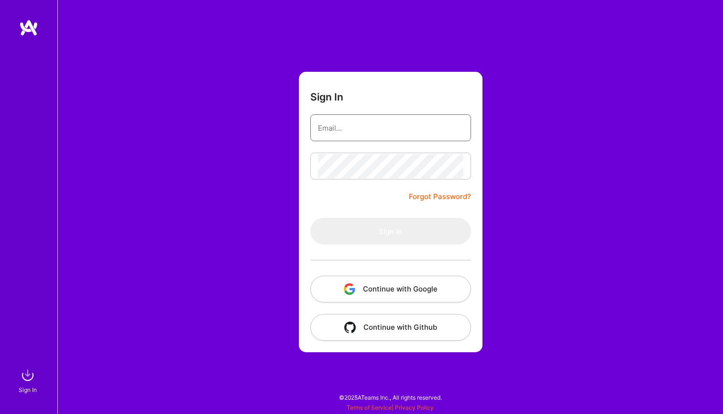
type input "[EMAIL_ADDRESS][DOMAIN_NAME]"
click at [390, 231] on button "Sign In" at bounding box center [390, 231] width 161 height 27
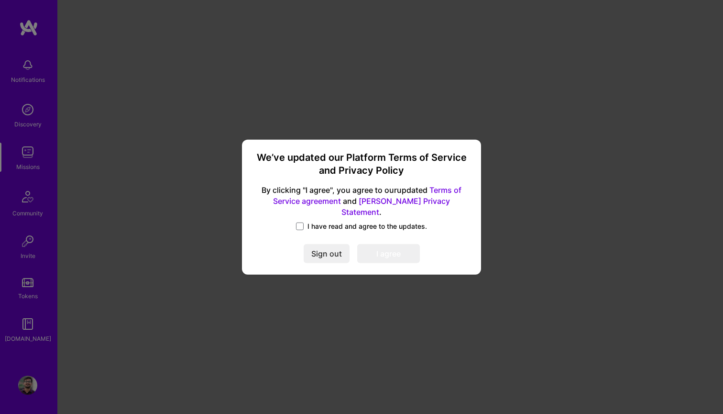
click at [313, 221] on span "I have read and agree to the updates." at bounding box center [367, 226] width 120 height 10
click at [0, 0] on input "I have read and agree to the updates." at bounding box center [0, 0] width 0 height 0
click at [382, 244] on button "I agree" at bounding box center [388, 253] width 63 height 19
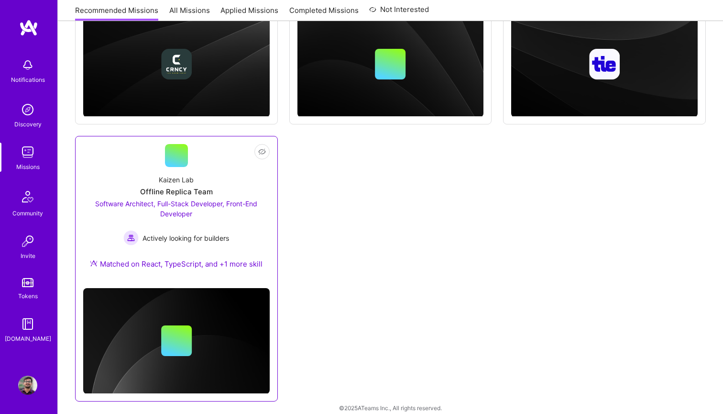
scroll to position [258, 0]
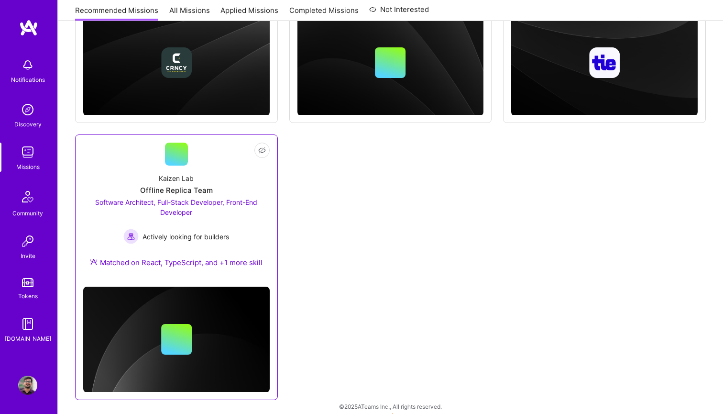
click at [224, 218] on div "Software Architect, Full-Stack Developer, Front-End Developer Actively looking …" at bounding box center [176, 220] width 186 height 47
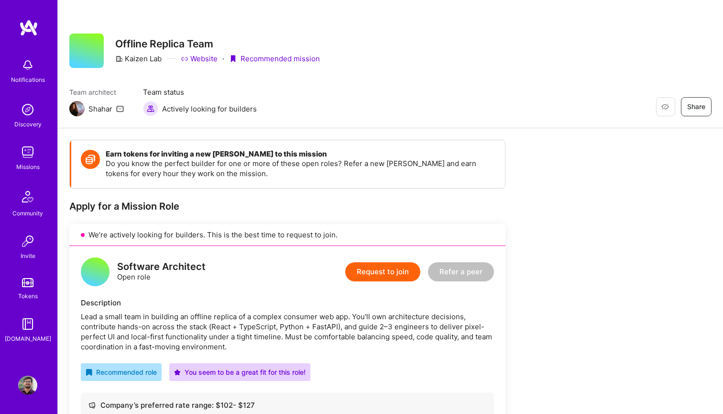
scroll to position [27, 0]
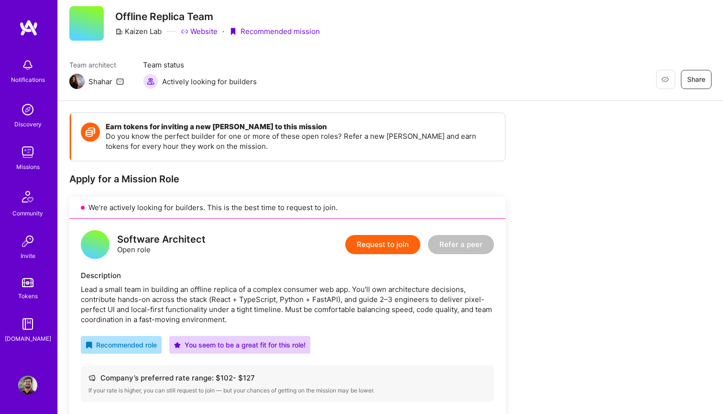
click at [120, 81] on icon at bounding box center [120, 81] width 8 height 8
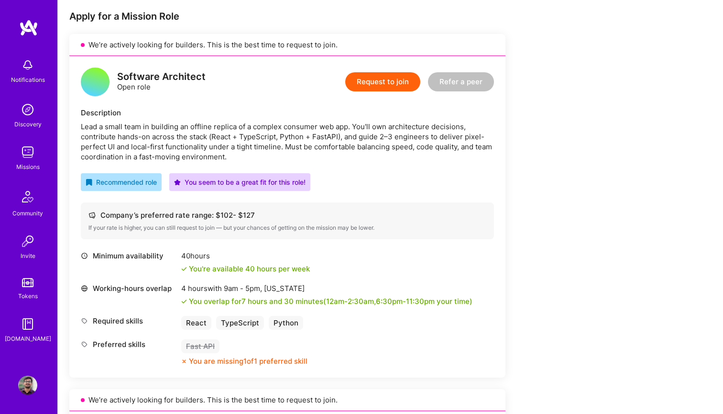
scroll to position [251, 0]
